Goal: Task Accomplishment & Management: Complete application form

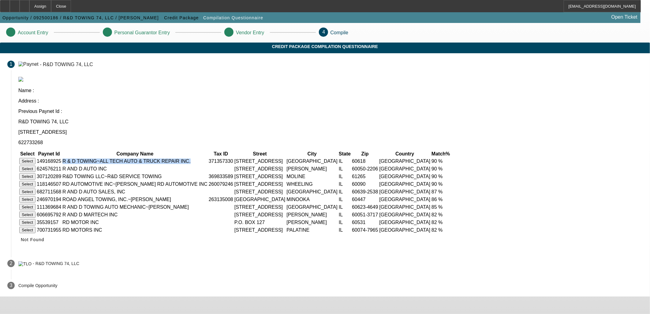
drag, startPoint x: 276, startPoint y: 125, endPoint x: 309, endPoint y: 124, distance: 32.8
click at [208, 158] on td "R & D TOWING~ALL TECH AUTO & TRUCK REPAIR INC." at bounding box center [135, 161] width 146 height 7
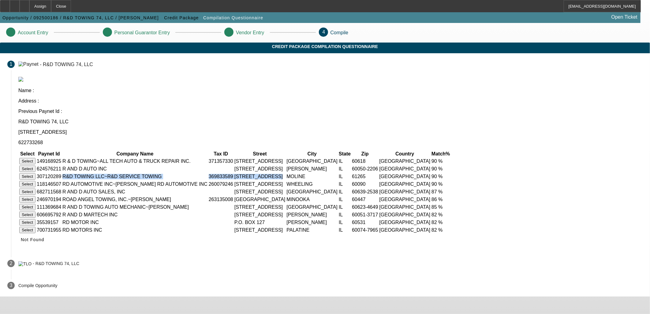
drag, startPoint x: 218, startPoint y: 142, endPoint x: 397, endPoint y: 144, distance: 178.7
click at [397, 173] on tr "Select 307120289 R&D TOWING LLC~R&D SERVICE TOWING 369833589 166 RAILROAD AVE M…" at bounding box center [235, 176] width 433 height 7
click at [35, 173] on button "Select" at bounding box center [27, 176] width 16 height 6
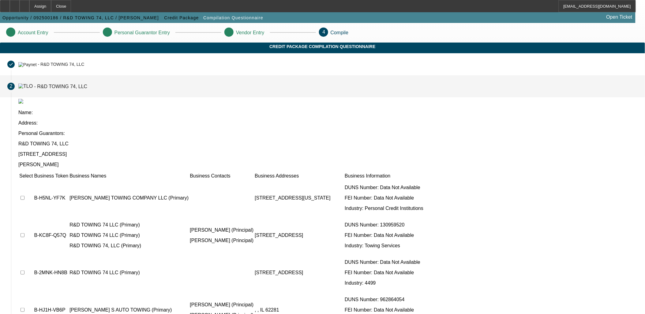
click at [24, 233] on input "checkbox" at bounding box center [23, 235] width 4 height 4
checkbox input "true"
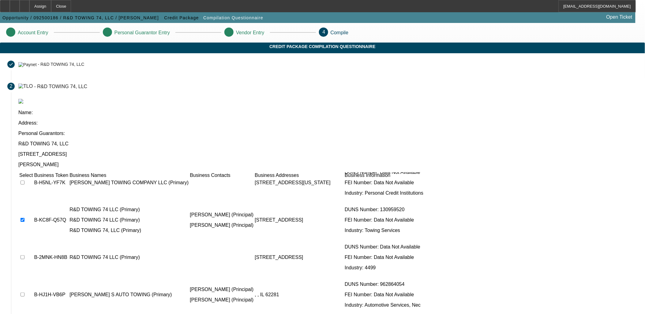
scroll to position [23, 0]
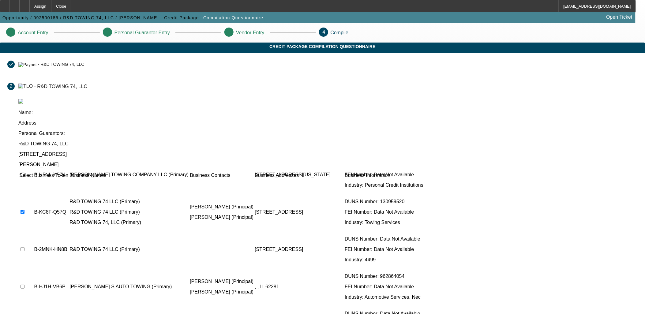
click at [24, 247] on input "checkbox" at bounding box center [23, 249] width 4 height 4
checkbox input "true"
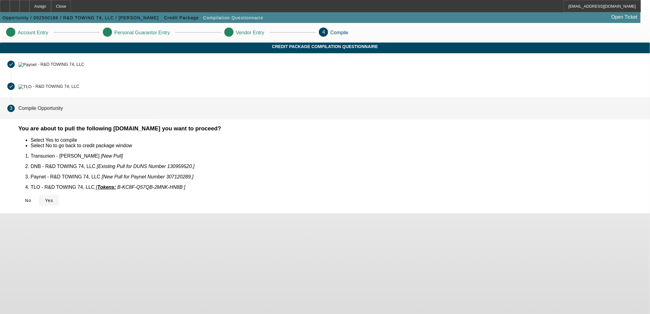
click at [59, 198] on span at bounding box center [49, 200] width 20 height 15
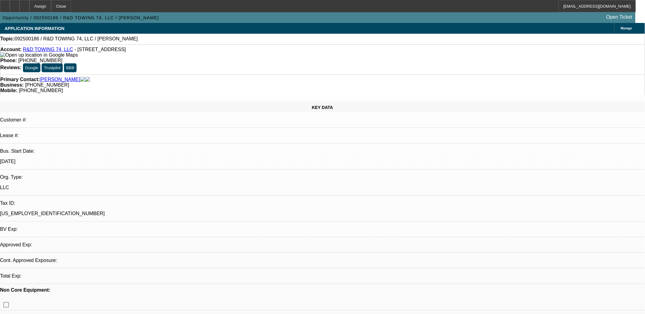
select select "0"
select select "2"
select select "0.1"
select select "1"
select select "2"
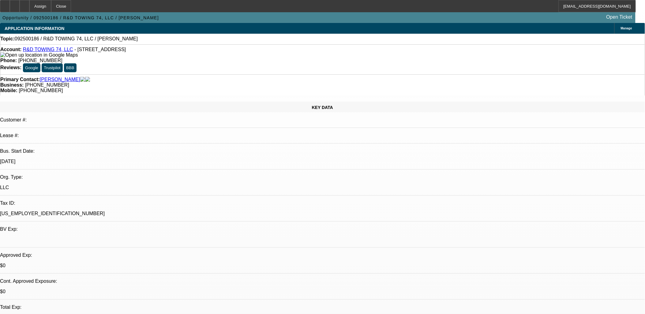
select select "4"
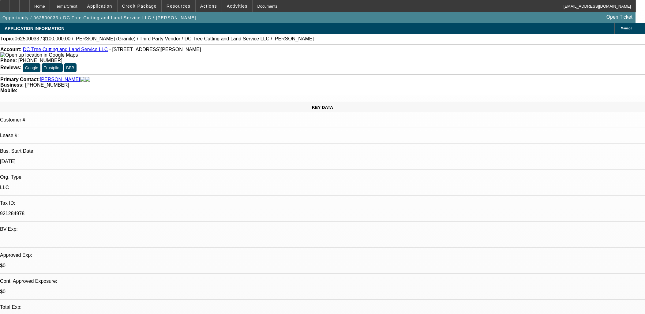
select select "0"
select select "6"
select select "0"
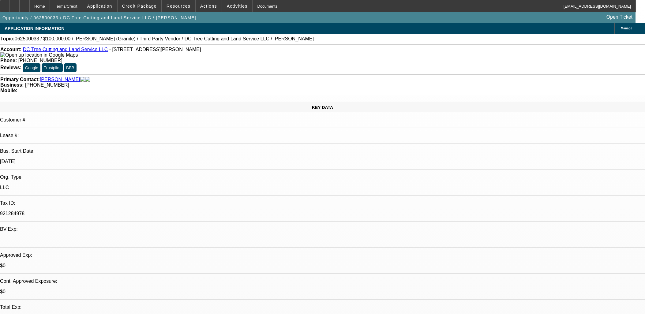
select select "0"
select select "6"
select select "0"
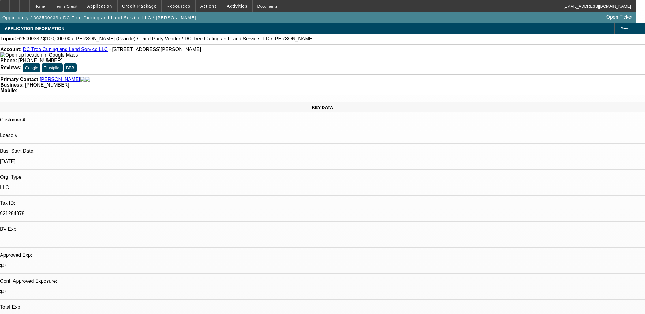
select select "0"
select select "6"
select select "0"
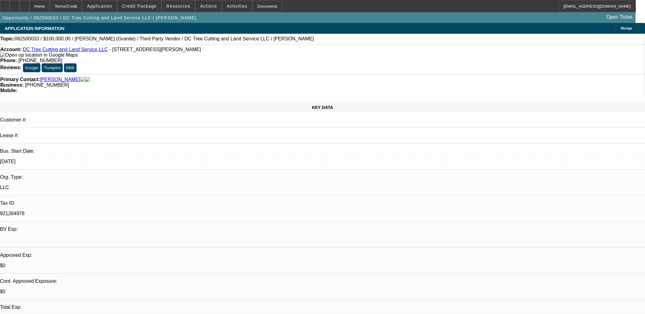
select select "6"
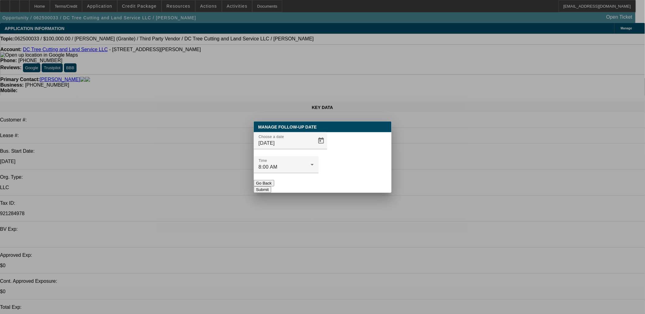
click at [323, 157] on div at bounding box center [323, 157] width 0 height 0
click at [314, 148] on span "Open calendar" at bounding box center [321, 140] width 15 height 15
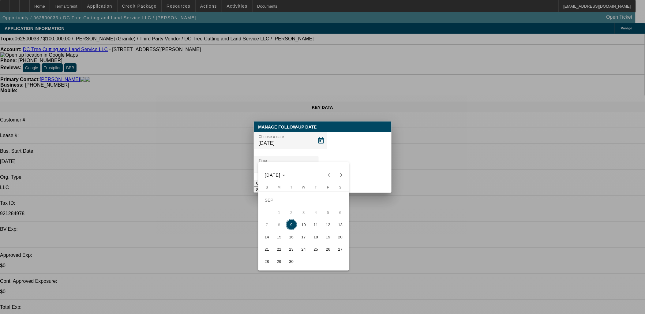
click at [304, 225] on span "10" at bounding box center [303, 224] width 11 height 11
type input "9/10/2025"
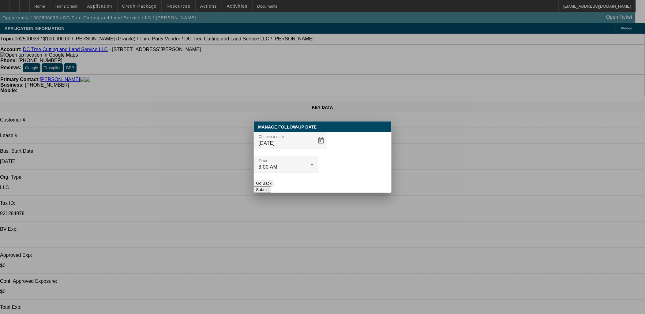
click at [271, 186] on button "Submit" at bounding box center [262, 189] width 17 height 6
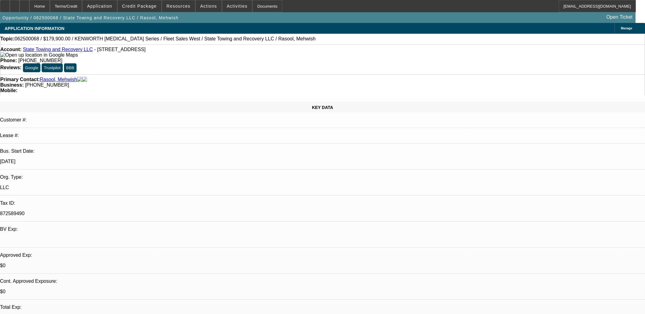
select select "0"
select select "6"
select select "0"
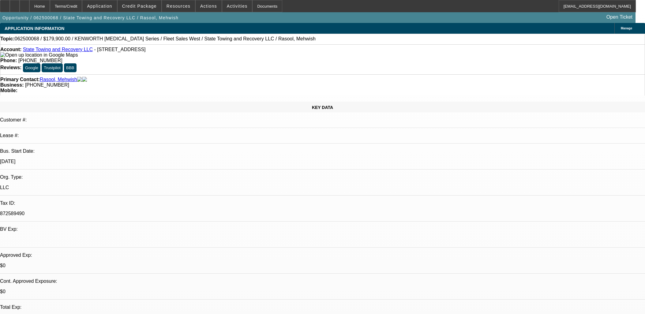
select select "0"
select select "6"
select select "0"
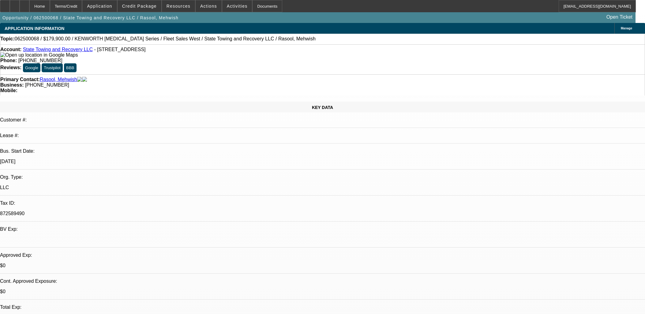
select select "0"
select select "6"
select select "0"
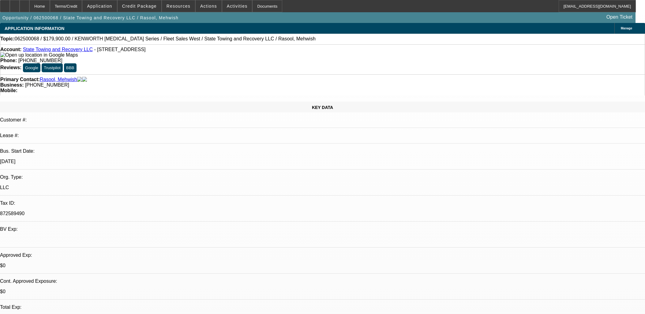
select select "6"
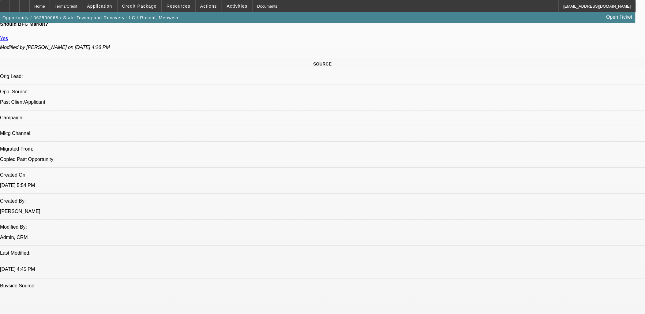
scroll to position [204, 0]
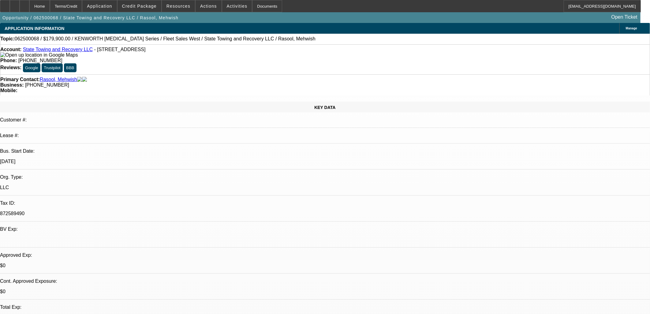
select select "0"
select select "6"
select select "0"
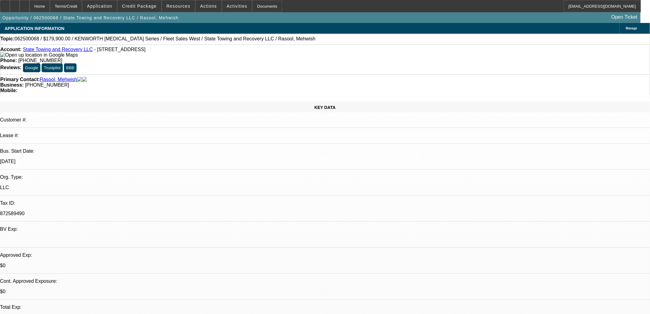
select select "0"
select select "6"
select select "0"
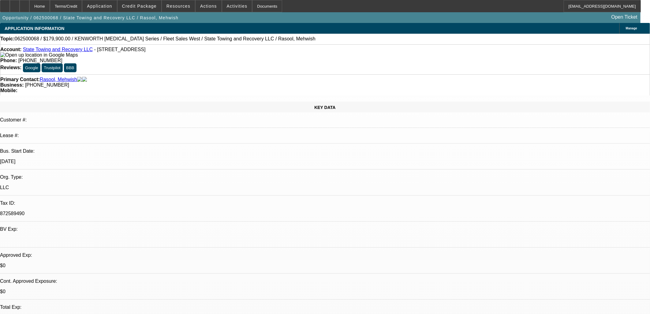
select select "0"
select select "6"
select select "0"
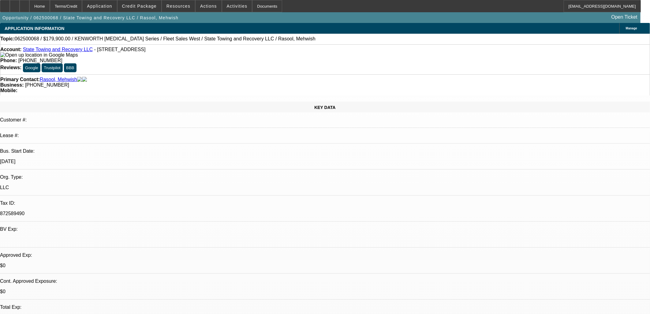
select select "6"
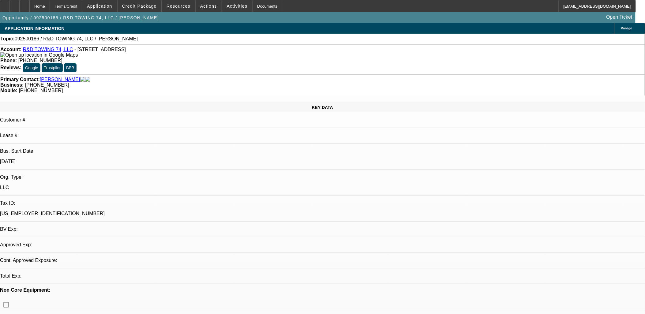
select select "0"
select select "2"
select select "0.1"
select select "4"
